Goal: Navigation & Orientation: Find specific page/section

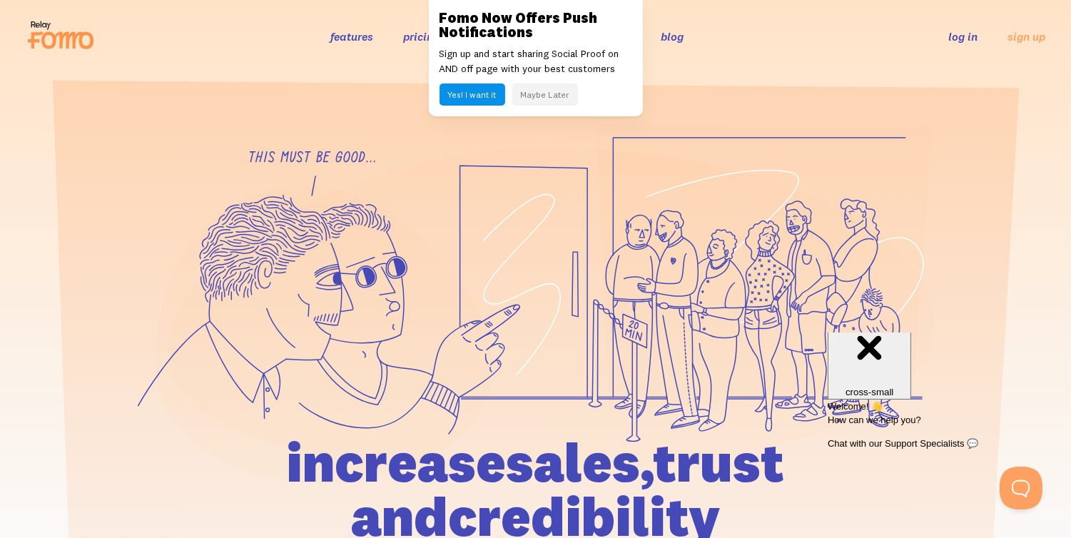
click at [555, 97] on button "Maybe Later" at bounding box center [545, 95] width 66 height 22
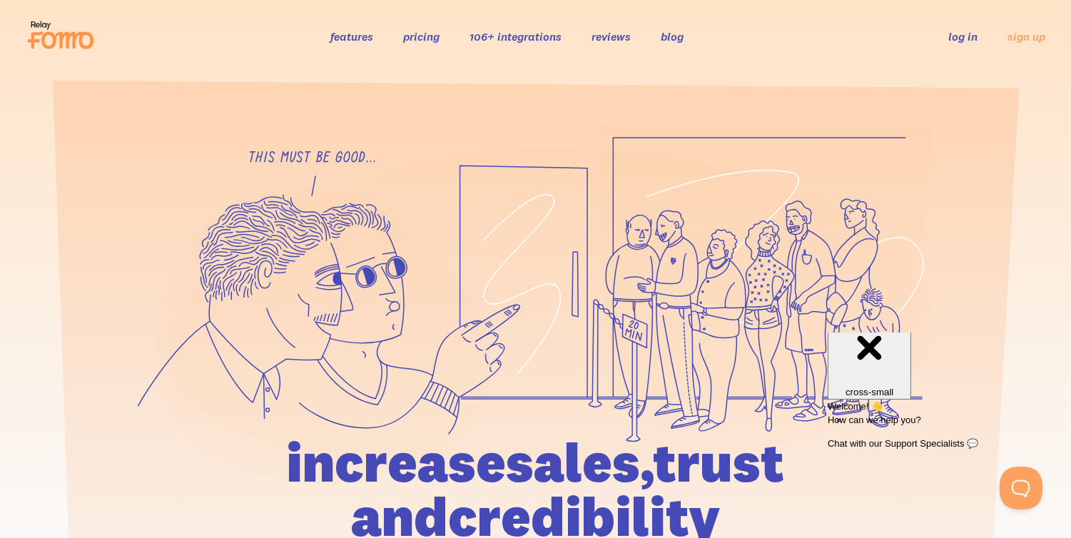
click at [537, 41] on link "106+ integrations" at bounding box center [516, 36] width 92 height 14
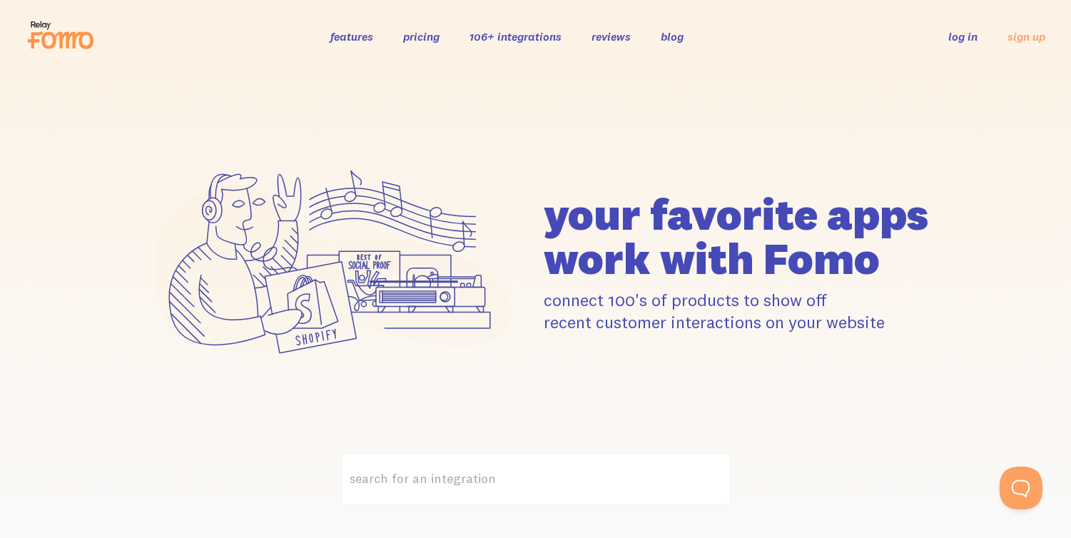
click at [612, 39] on link "reviews" at bounding box center [611, 36] width 39 height 14
